Goal: Navigation & Orientation: Find specific page/section

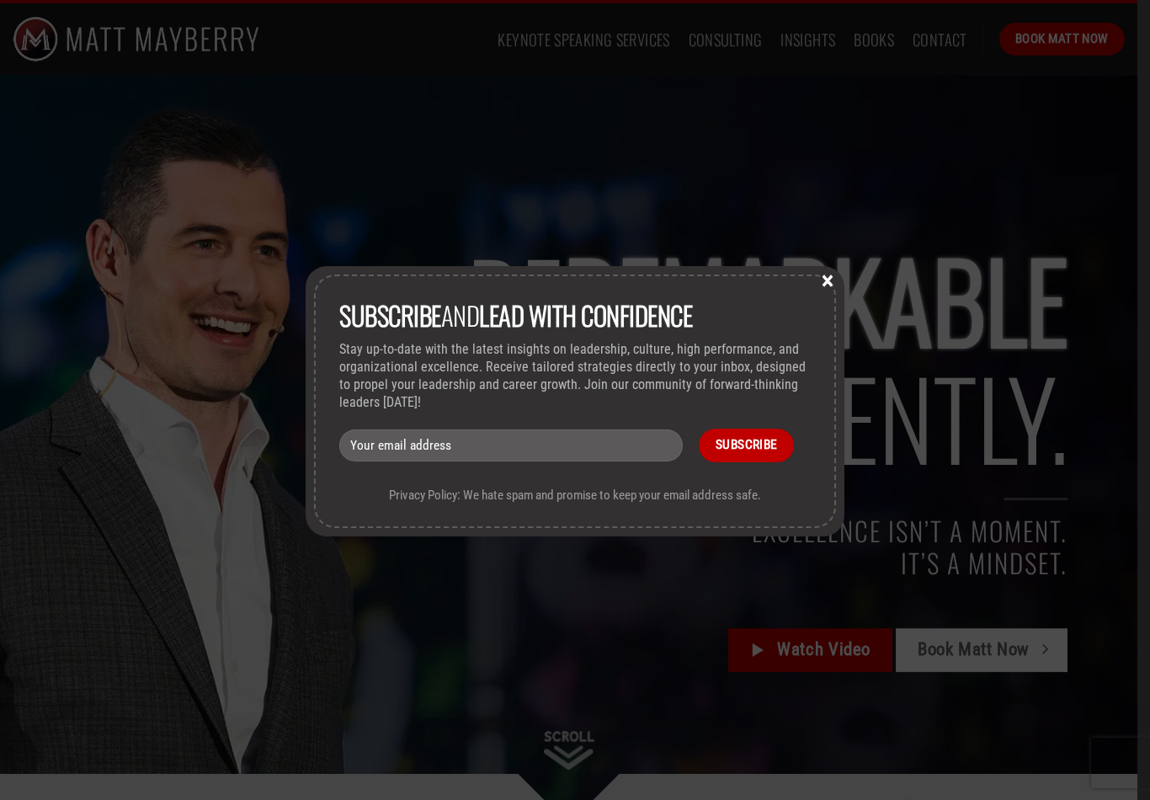
click at [875, 43] on div "Subscribe and lead with Confidence Stay up-to-date with the latest insights on …" at bounding box center [575, 400] width 1150 height 800
click at [834, 294] on div "Subscribe and lead with Confidence Stay up-to-date with the latest insights on …" at bounding box center [575, 401] width 522 height 254
click at [825, 285] on button "×" at bounding box center [827, 279] width 25 height 15
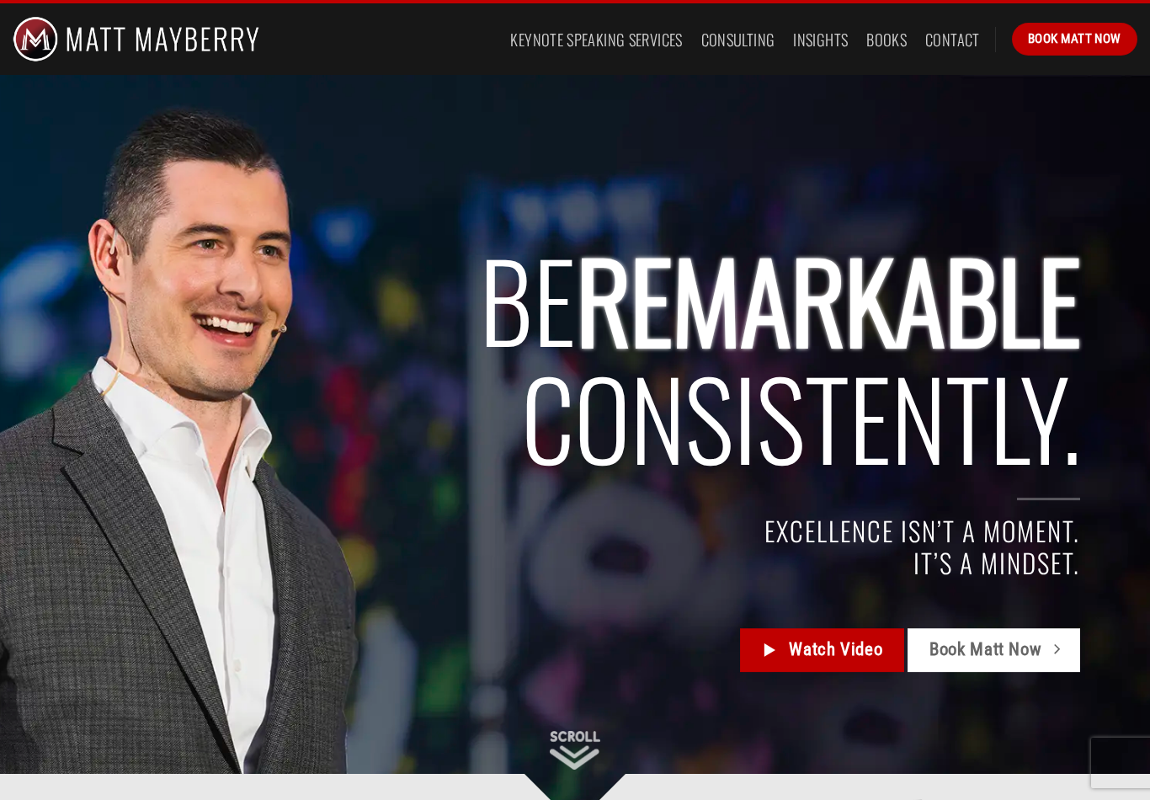
click at [878, 38] on link "Books" at bounding box center [886, 39] width 40 height 30
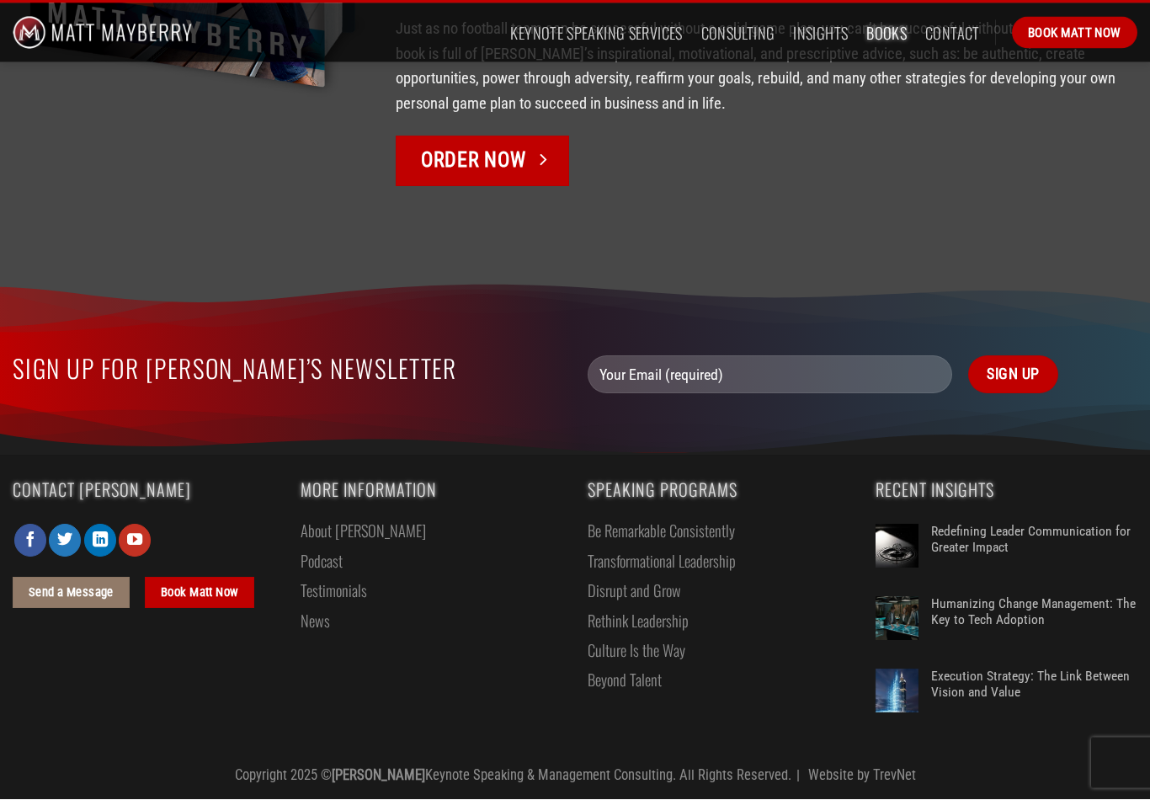
scroll to position [2792, 0]
click at [617, 575] on link "Transformational Leadership" at bounding box center [662, 560] width 148 height 29
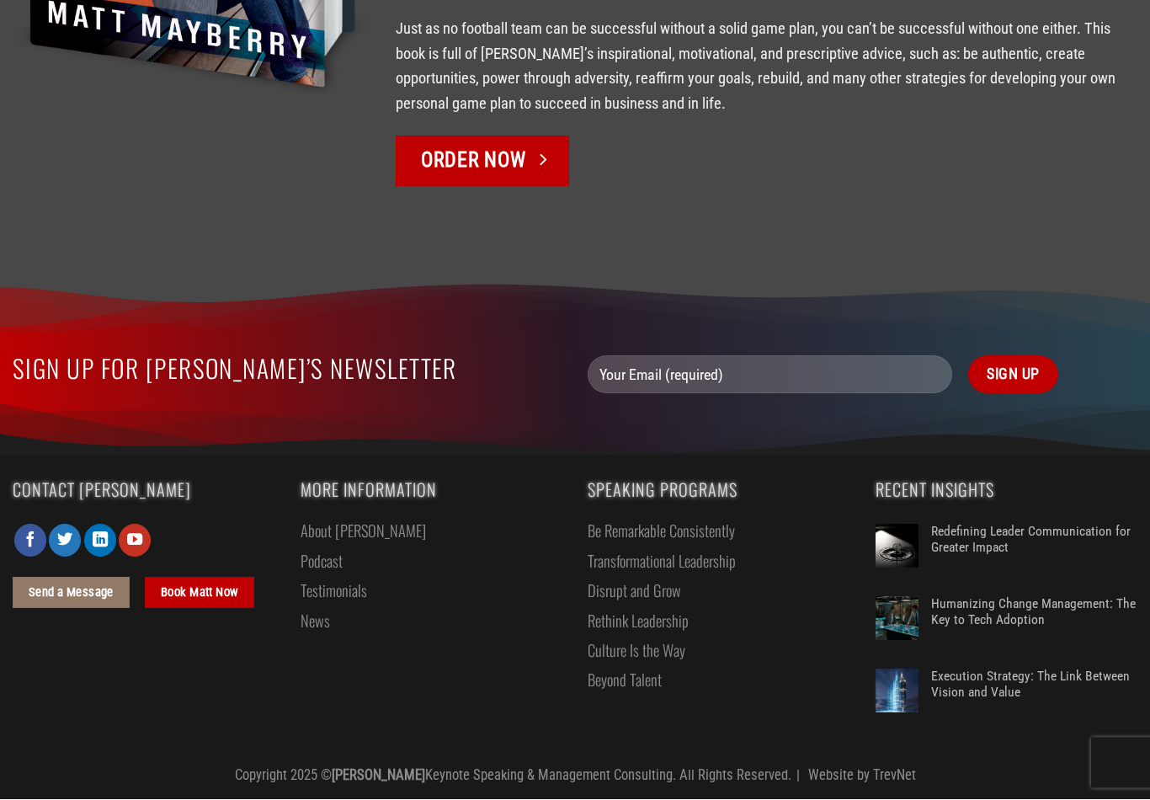
scroll to position [0, 0]
